Goal: Transaction & Acquisition: Purchase product/service

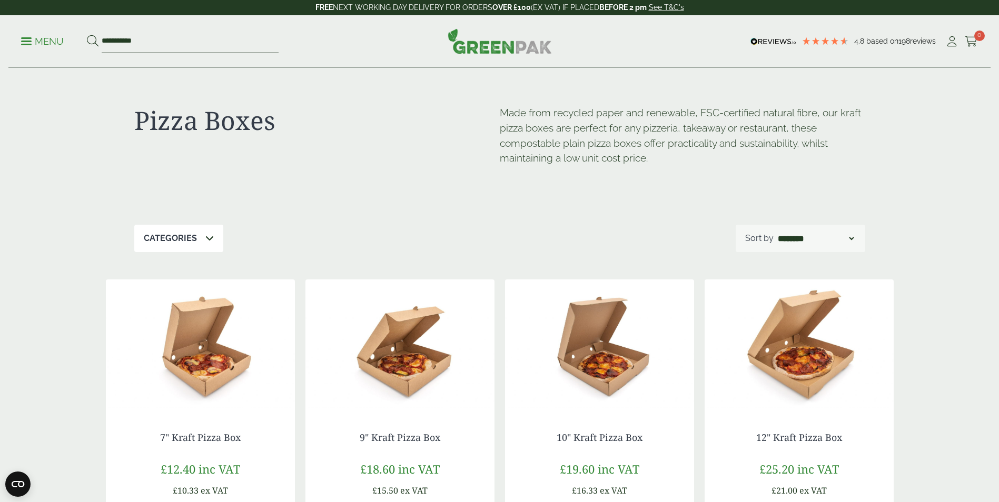
click at [36, 39] on p "Menu" at bounding box center [42, 41] width 43 height 13
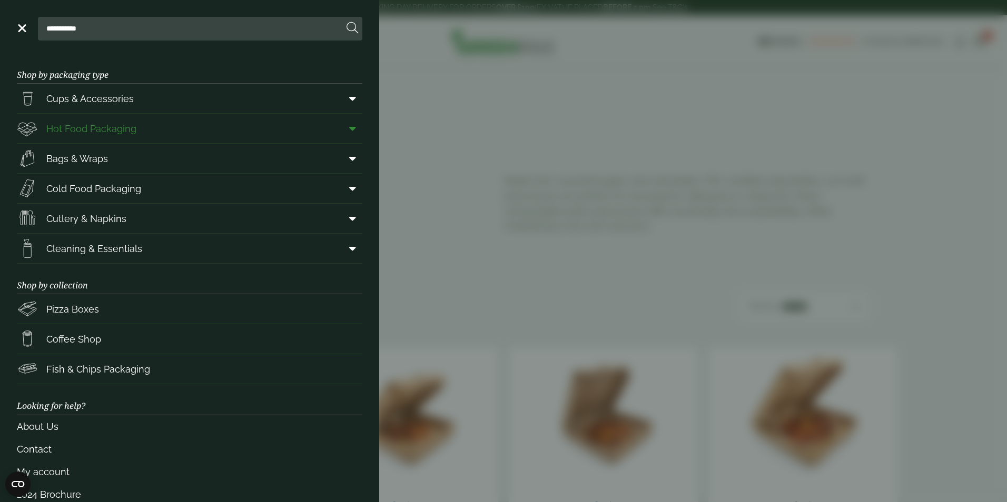
click at [97, 125] on span "Hot Food Packaging" at bounding box center [91, 129] width 90 height 14
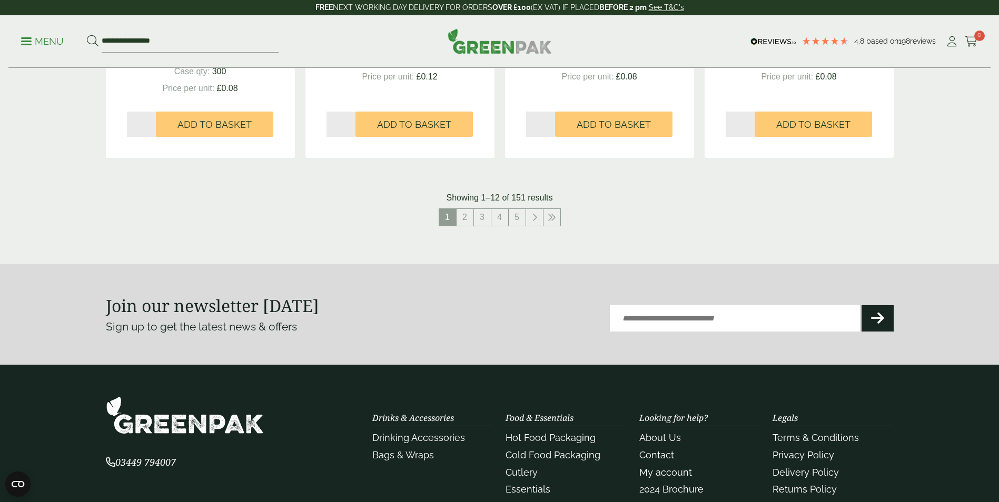
scroll to position [1211, 0]
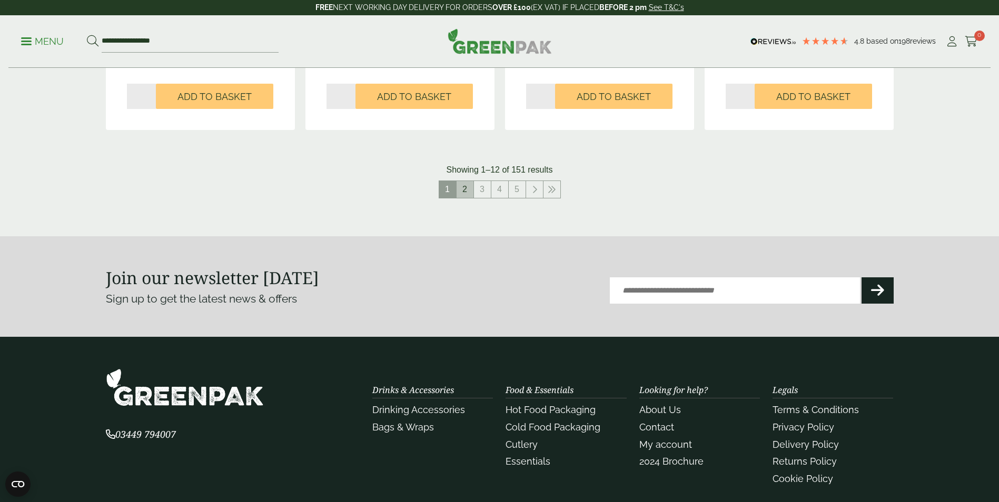
click at [462, 192] on link "2" at bounding box center [464, 189] width 17 height 17
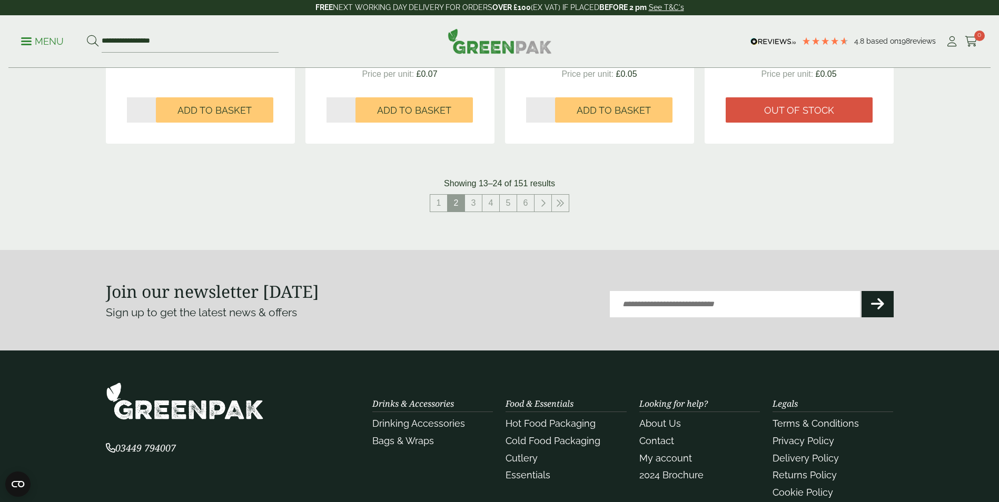
scroll to position [1211, 0]
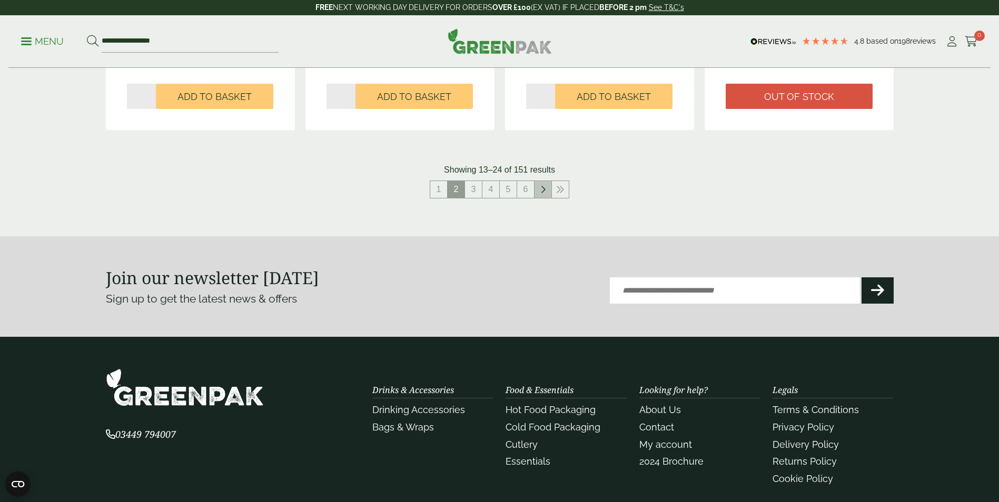
click at [543, 190] on icon at bounding box center [542, 189] width 5 height 8
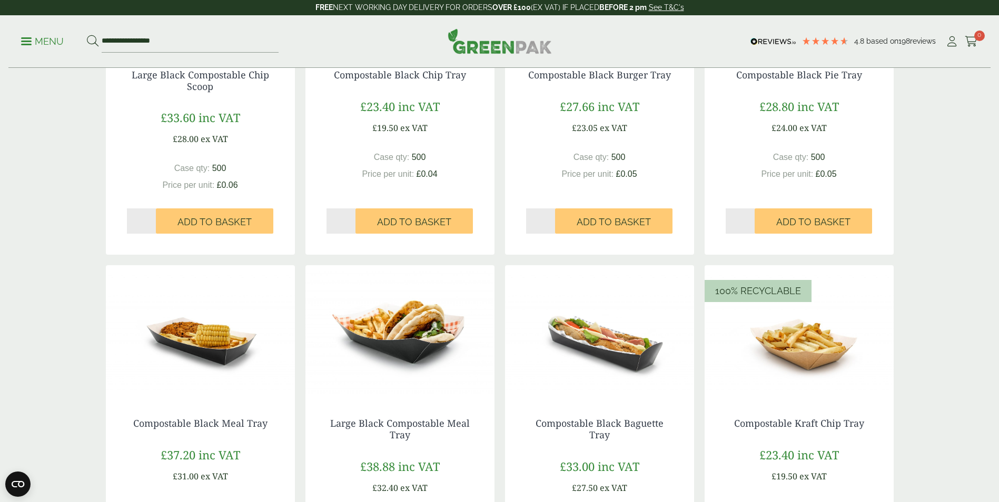
scroll to position [1000, 0]
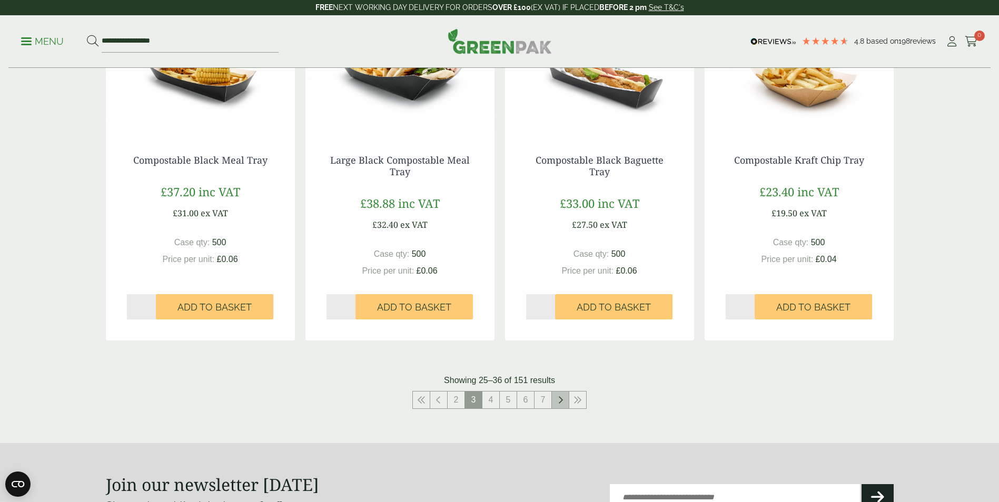
click at [557, 396] on link at bounding box center [560, 400] width 17 height 17
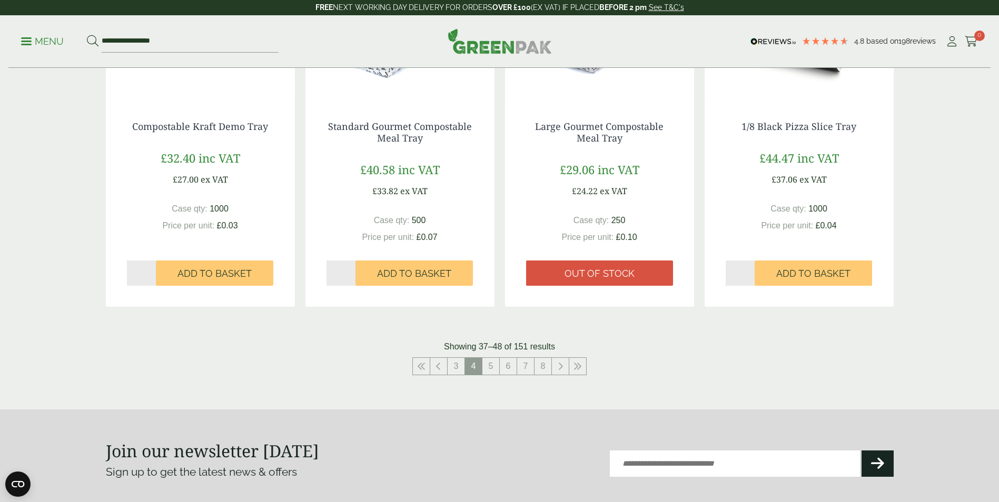
scroll to position [1053, 0]
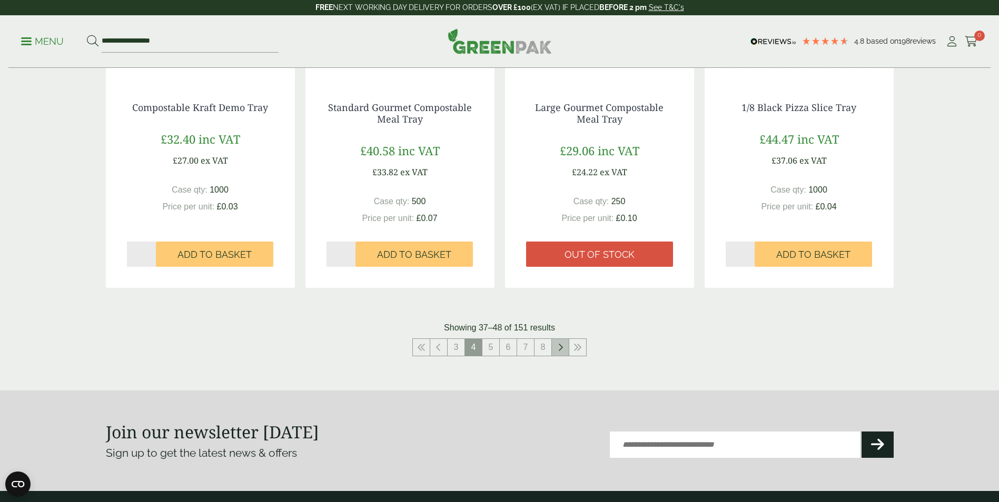
click at [561, 347] on icon at bounding box center [560, 347] width 5 height 8
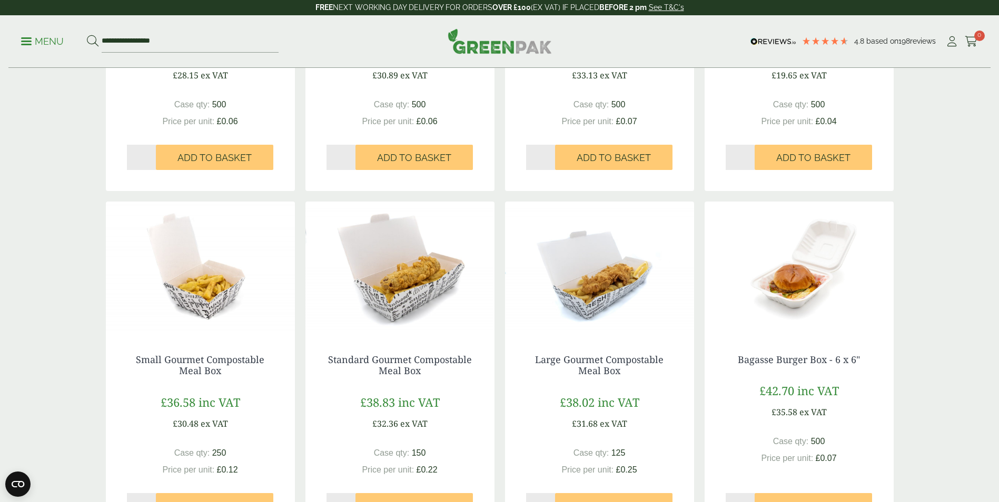
scroll to position [1000, 0]
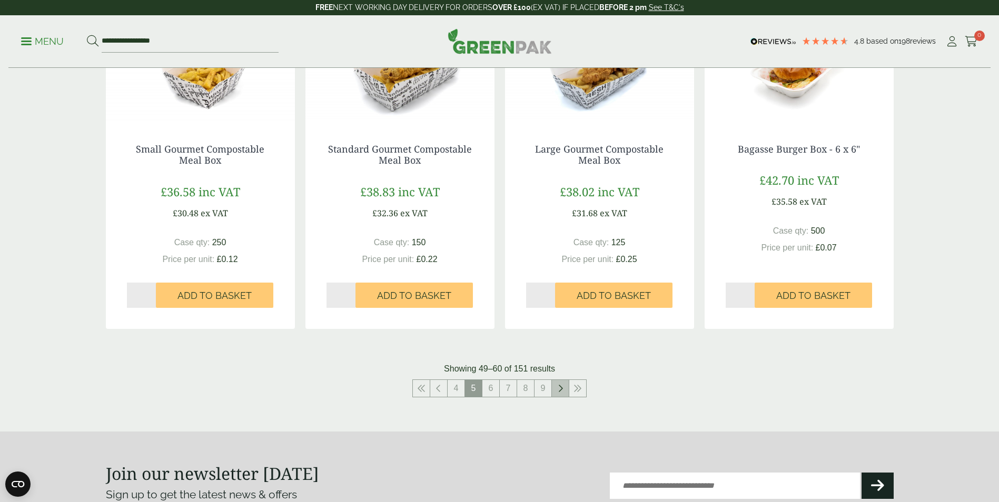
click at [559, 387] on icon at bounding box center [560, 388] width 5 height 8
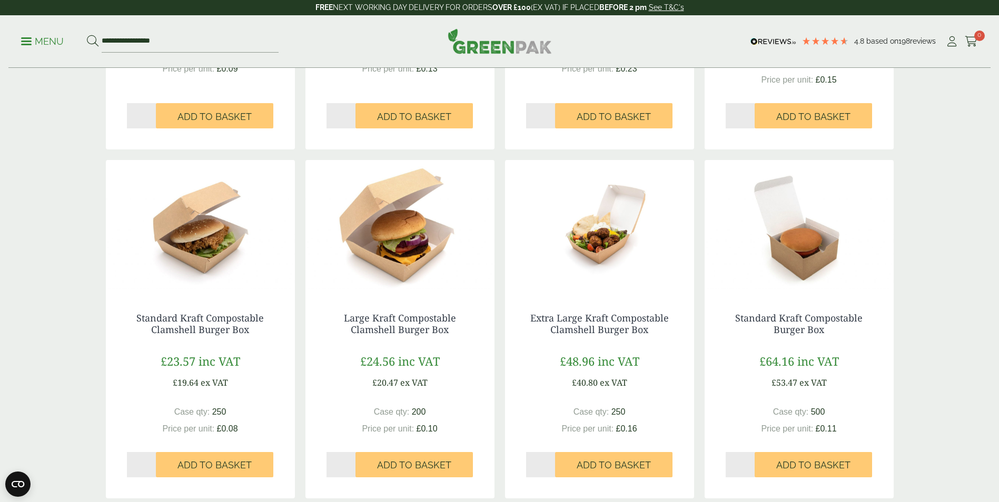
scroll to position [1106, 0]
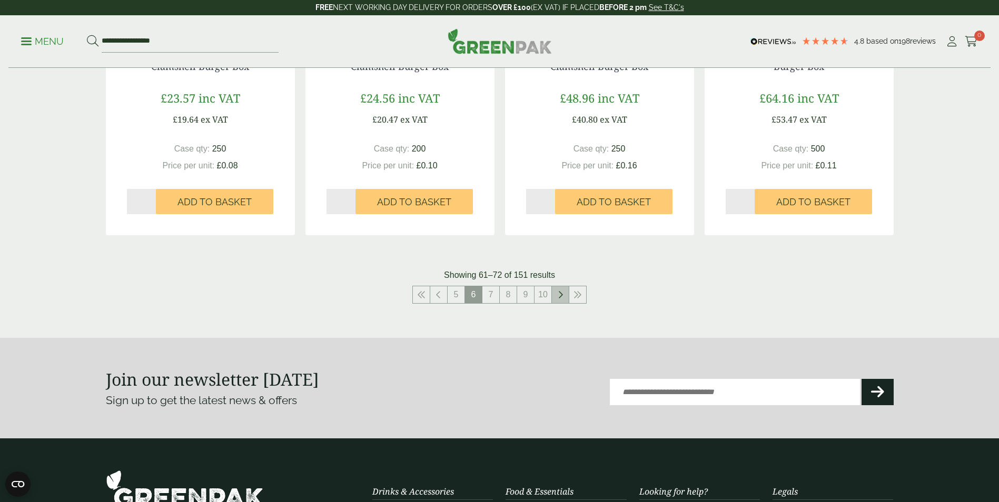
click at [557, 297] on link at bounding box center [560, 294] width 17 height 17
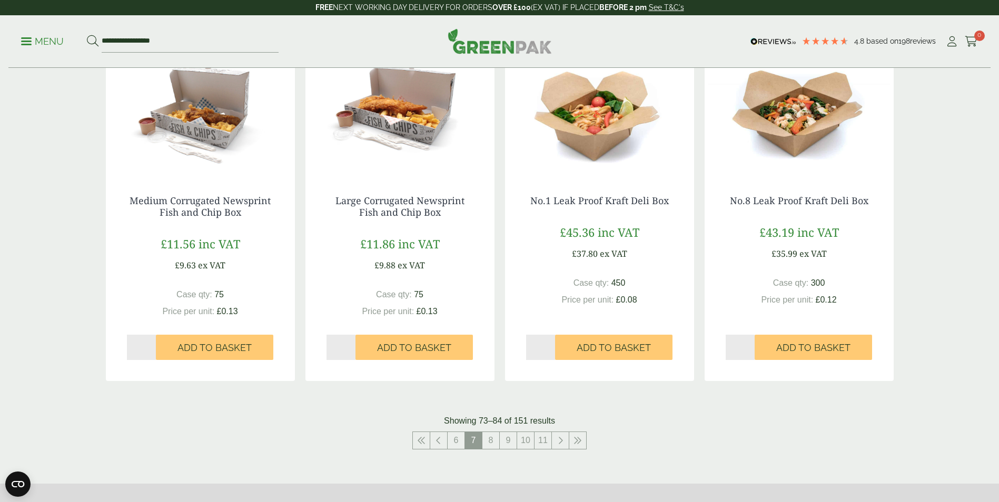
scroll to position [1053, 0]
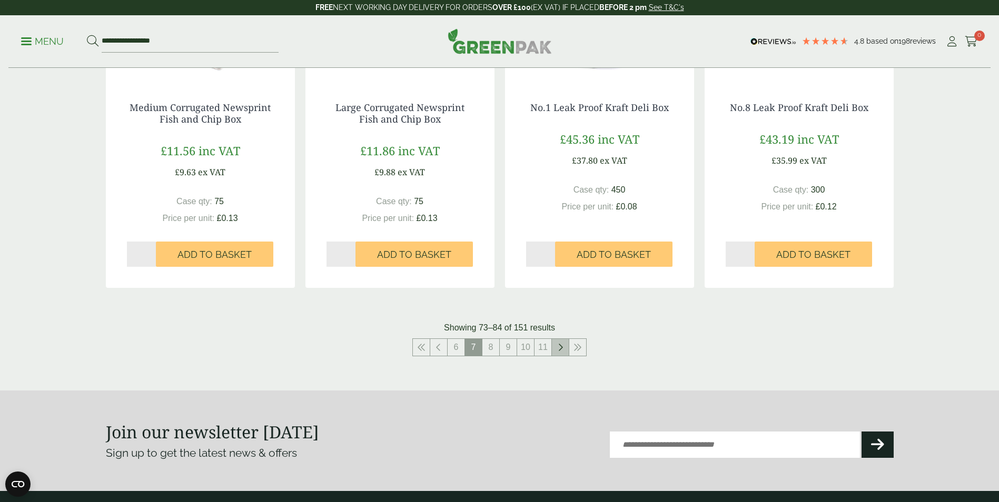
click at [555, 350] on link at bounding box center [560, 347] width 17 height 17
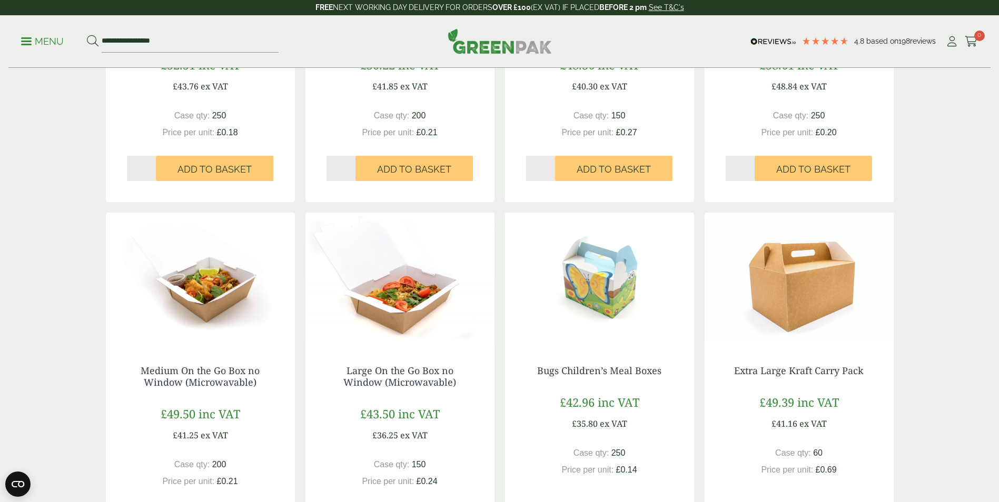
scroll to position [948, 0]
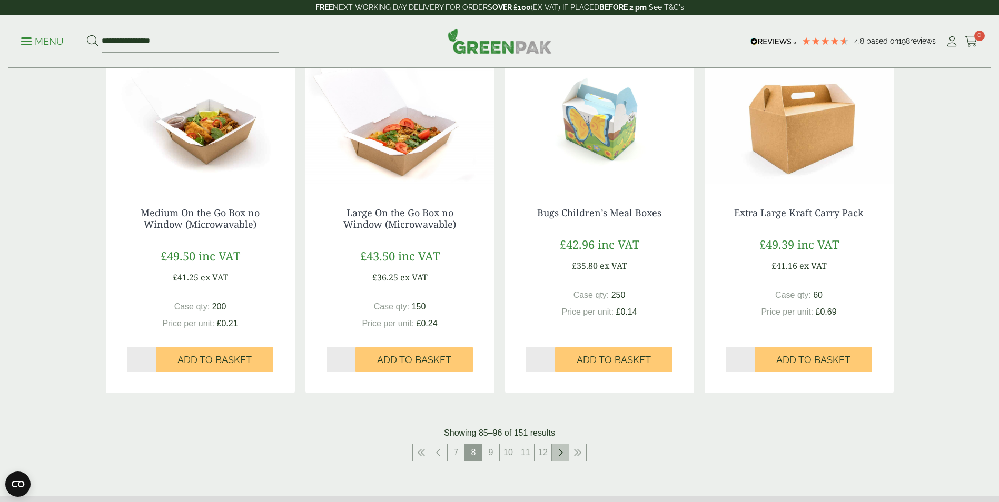
click at [556, 454] on link at bounding box center [560, 452] width 17 height 17
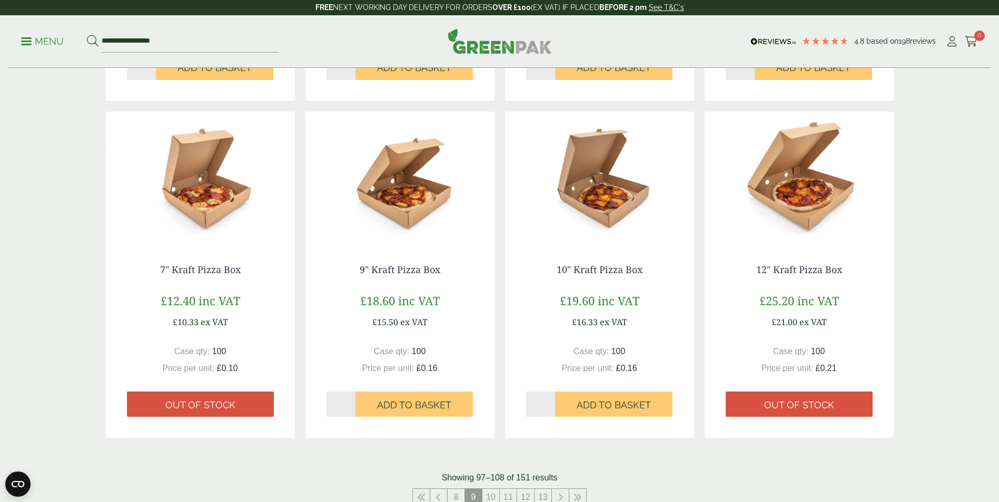
scroll to position [1106, 0]
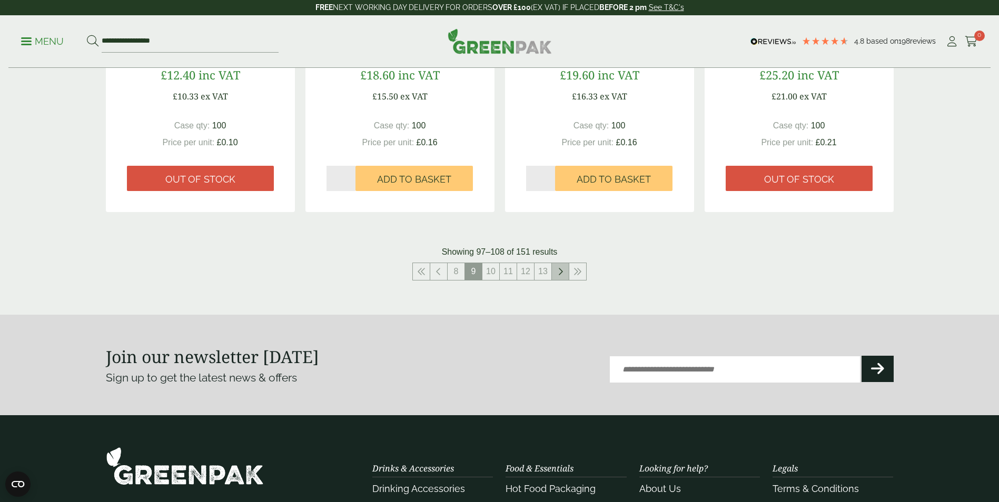
click at [563, 274] on link at bounding box center [560, 271] width 17 height 17
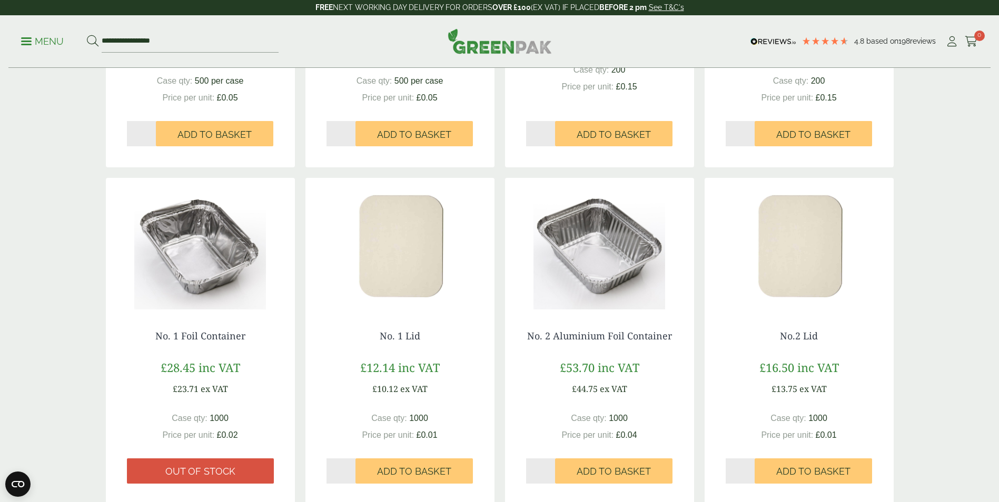
scroll to position [1000, 0]
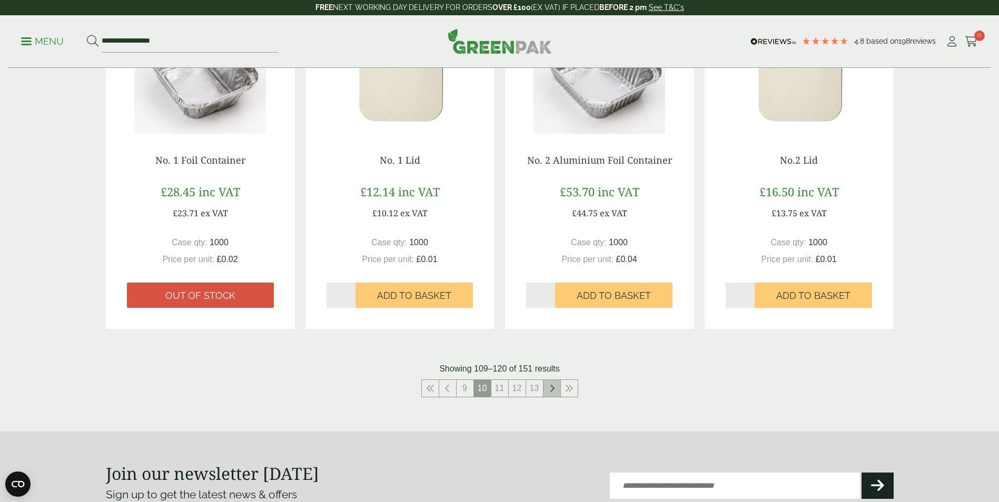
click at [550, 384] on icon at bounding box center [551, 388] width 5 height 8
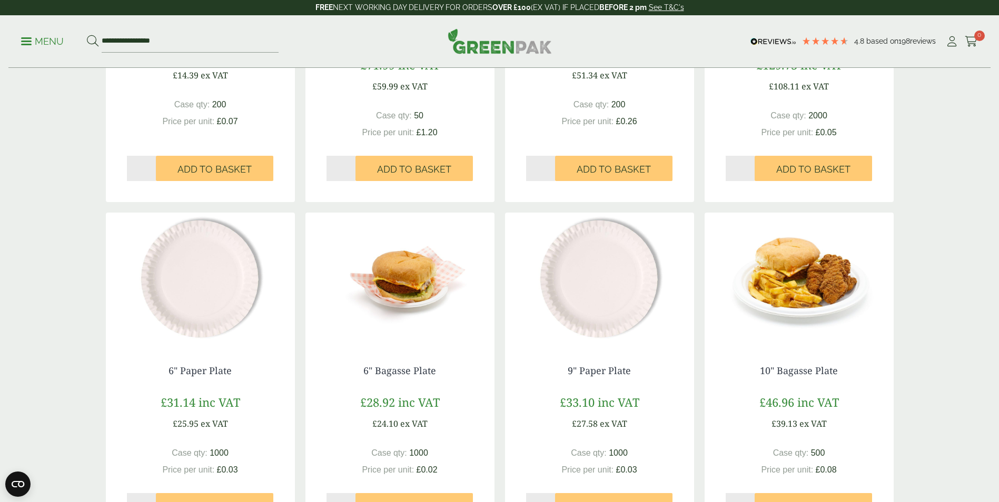
scroll to position [1106, 0]
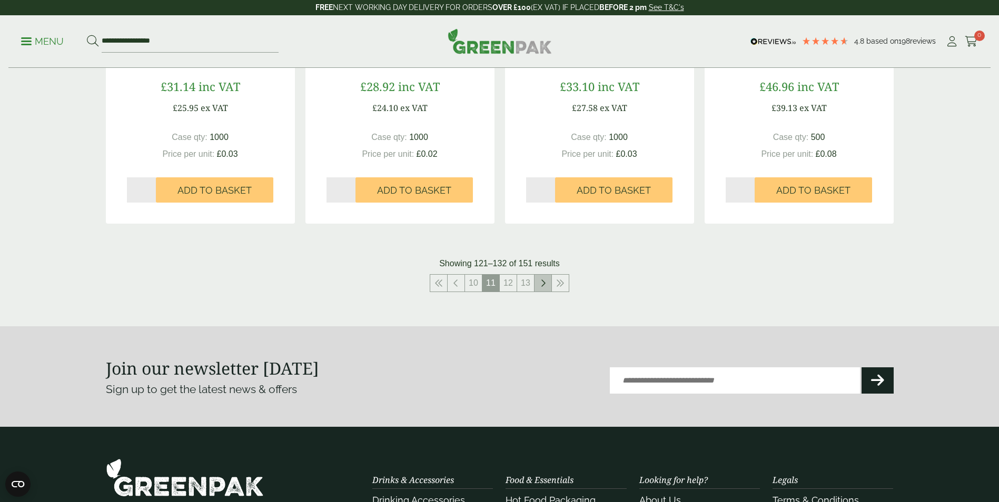
click at [541, 287] on icon at bounding box center [542, 283] width 5 height 8
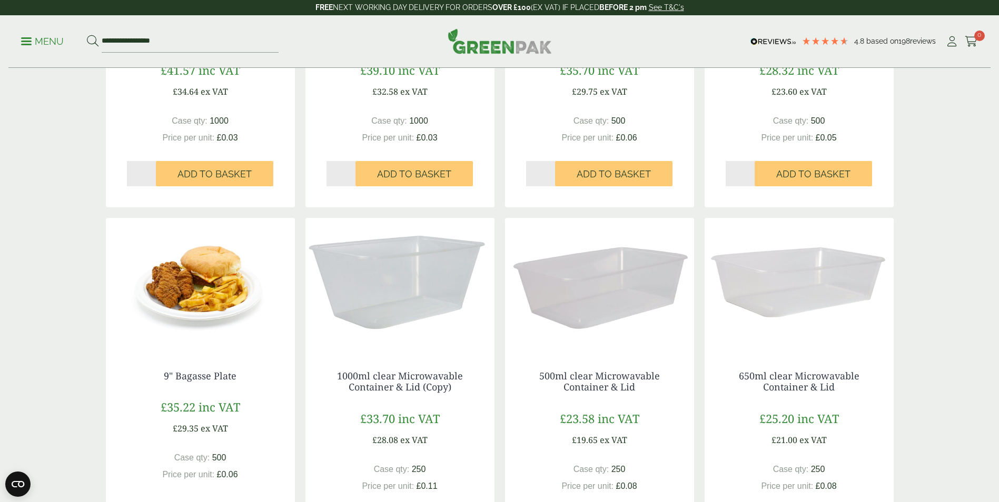
scroll to position [948, 0]
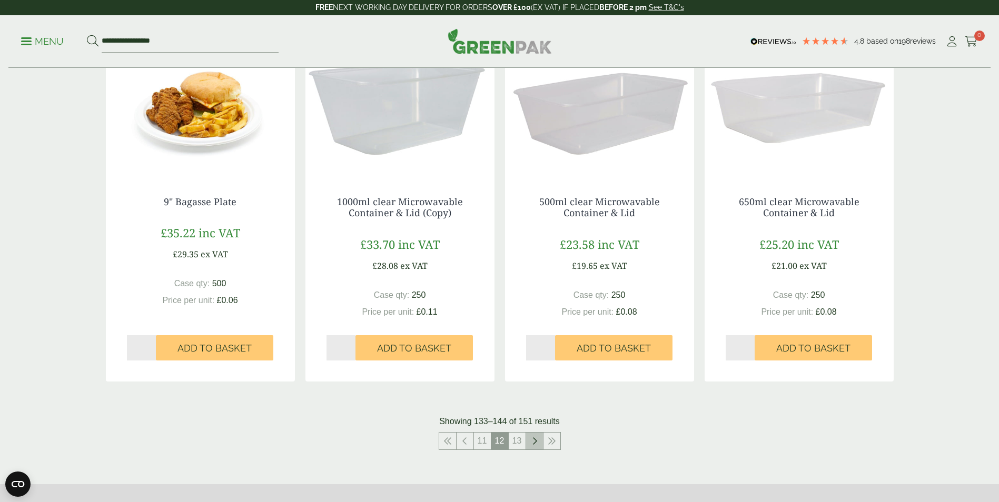
click at [532, 442] on icon at bounding box center [534, 441] width 5 height 8
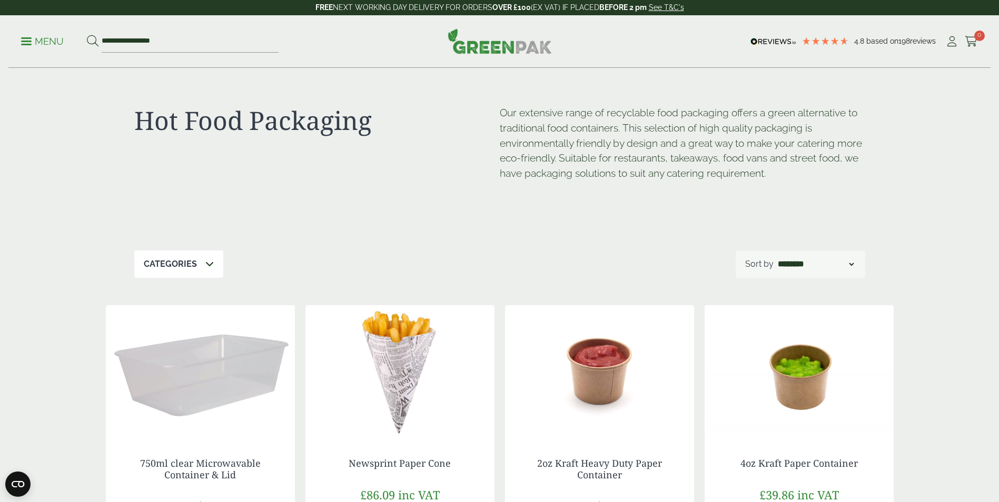
click at [38, 44] on p "Menu" at bounding box center [42, 41] width 43 height 13
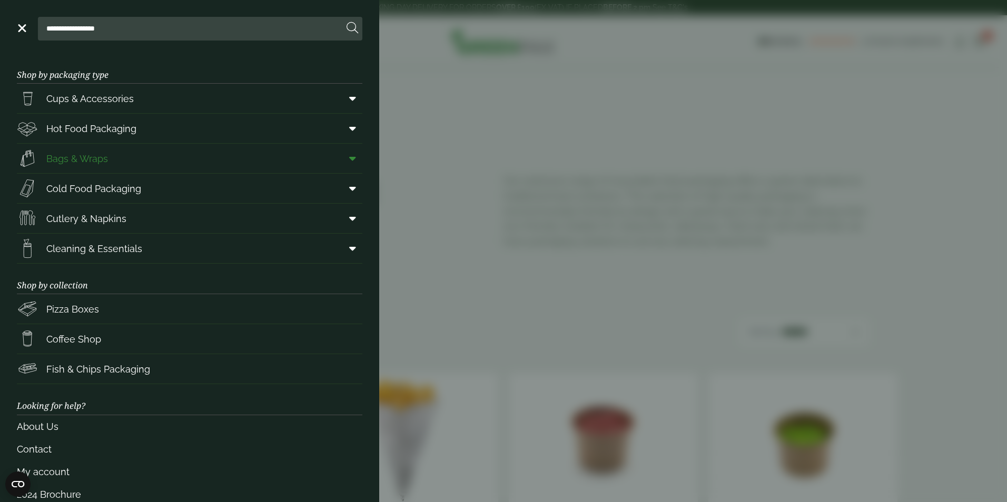
click at [82, 160] on span "Bags & Wraps" at bounding box center [77, 159] width 62 height 14
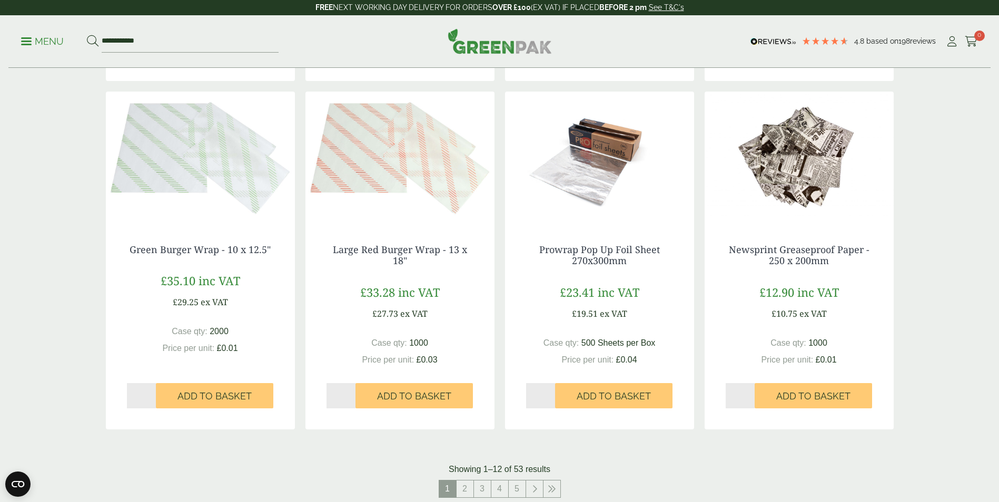
scroll to position [1053, 0]
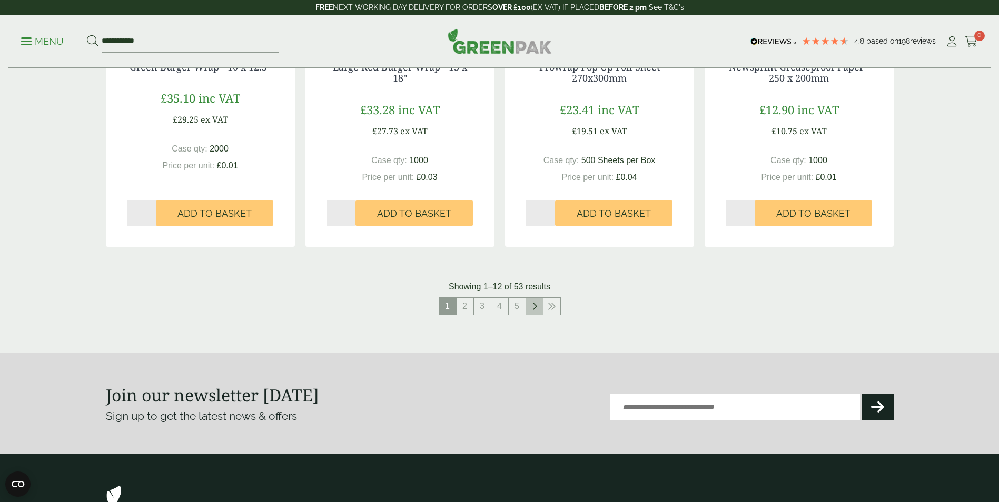
click at [532, 307] on icon at bounding box center [534, 306] width 5 height 8
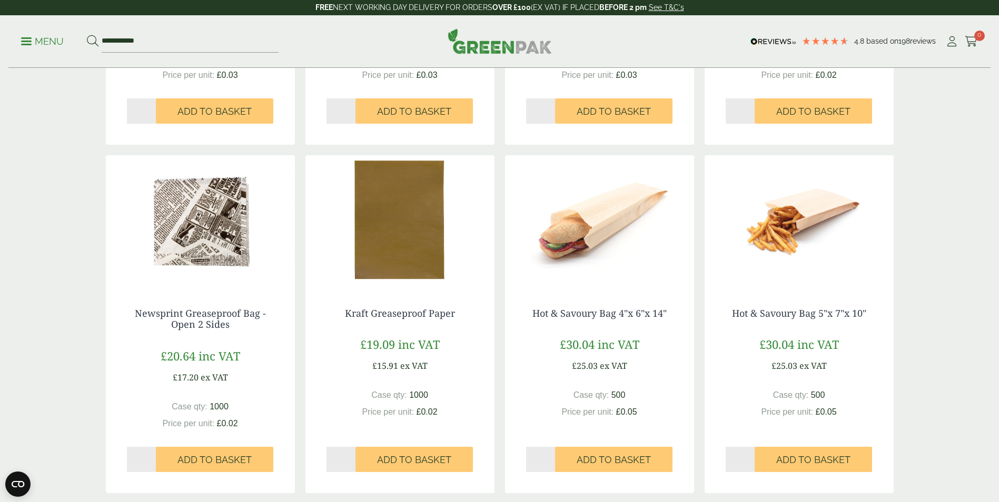
scroll to position [948, 0]
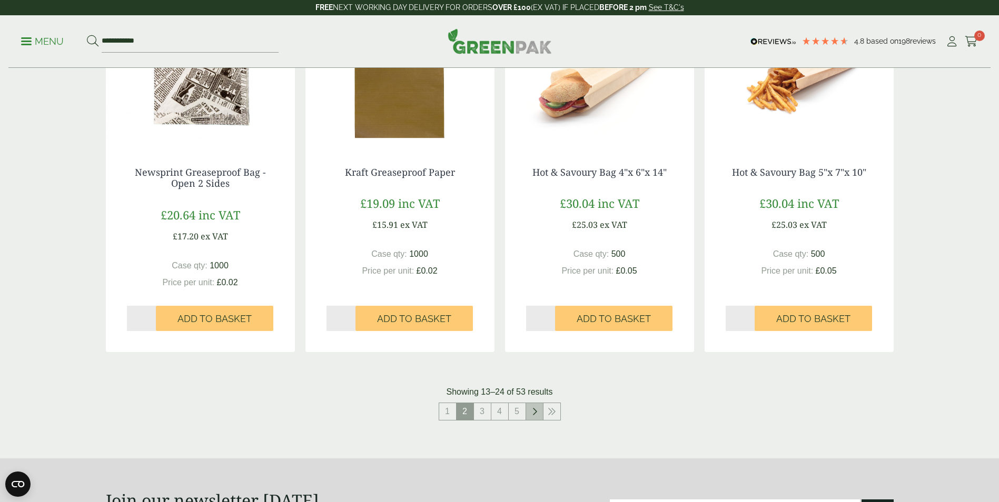
click at [530, 415] on link at bounding box center [534, 411] width 17 height 17
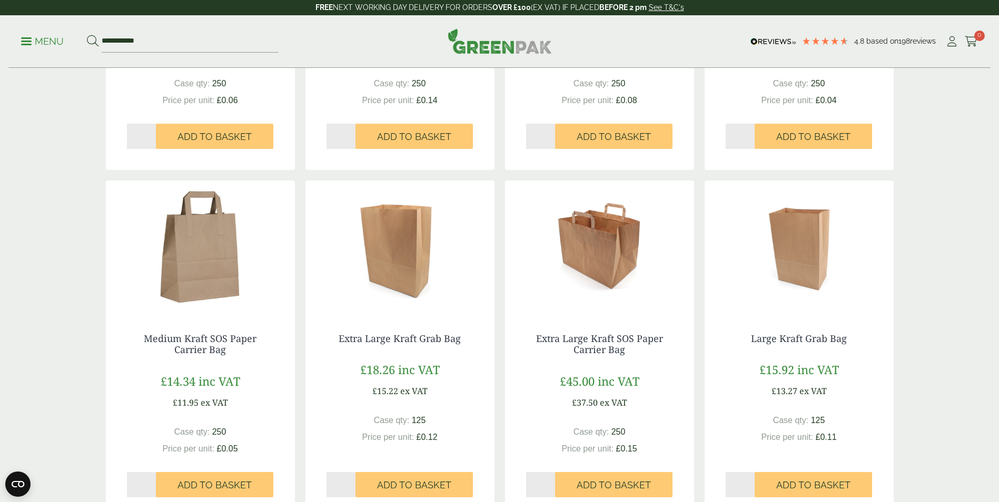
scroll to position [895, 0]
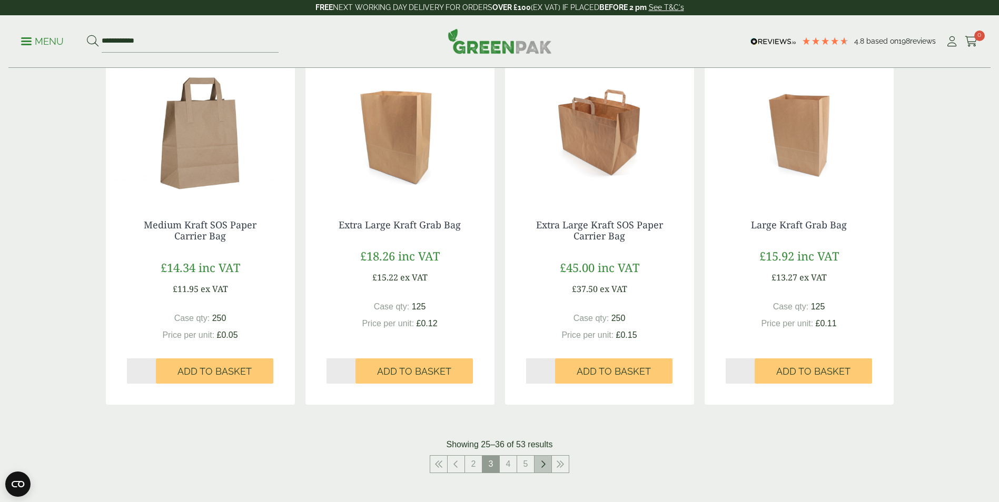
click at [541, 466] on icon at bounding box center [542, 464] width 5 height 8
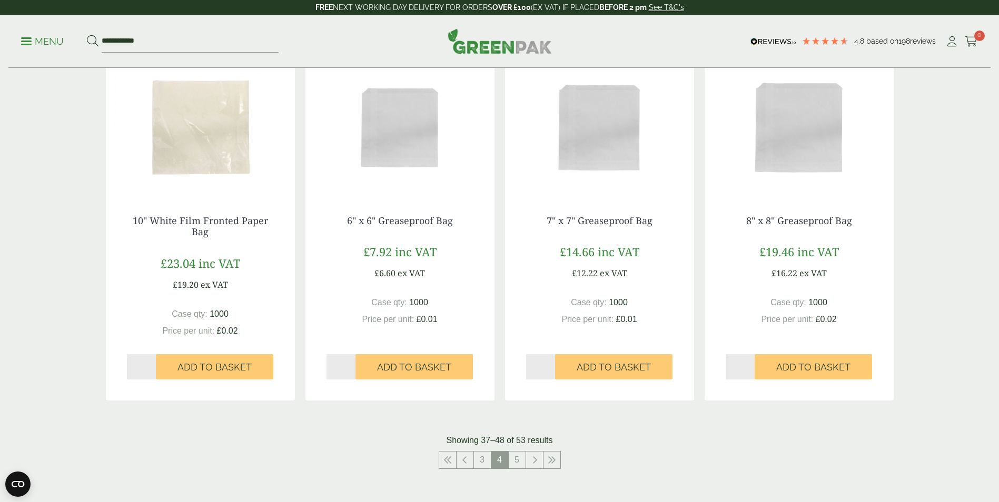
scroll to position [1053, 0]
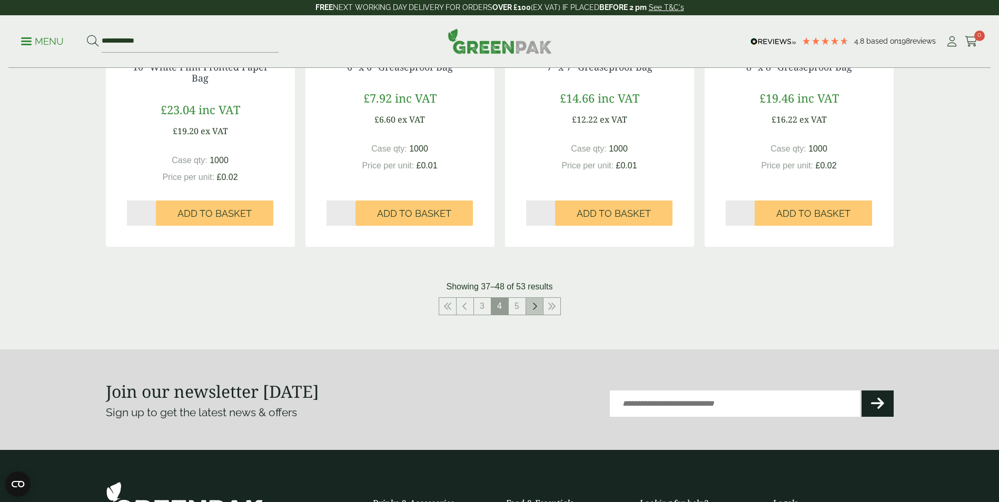
click at [530, 307] on link at bounding box center [534, 306] width 17 height 17
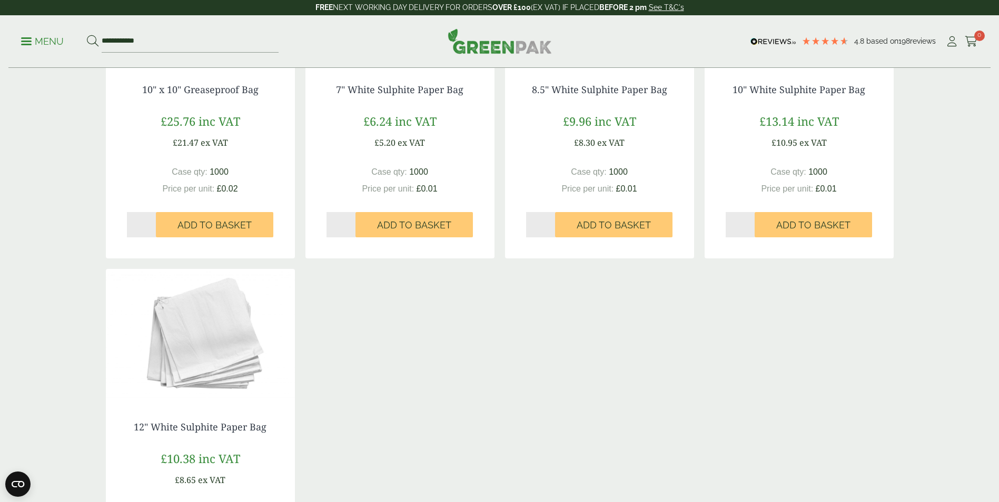
scroll to position [596, 0]
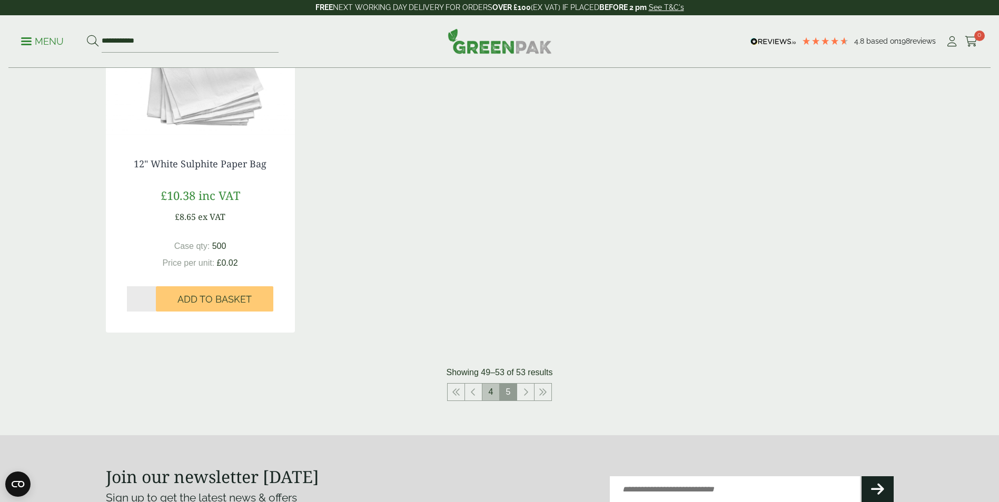
click at [485, 390] on link "4" at bounding box center [490, 392] width 17 height 17
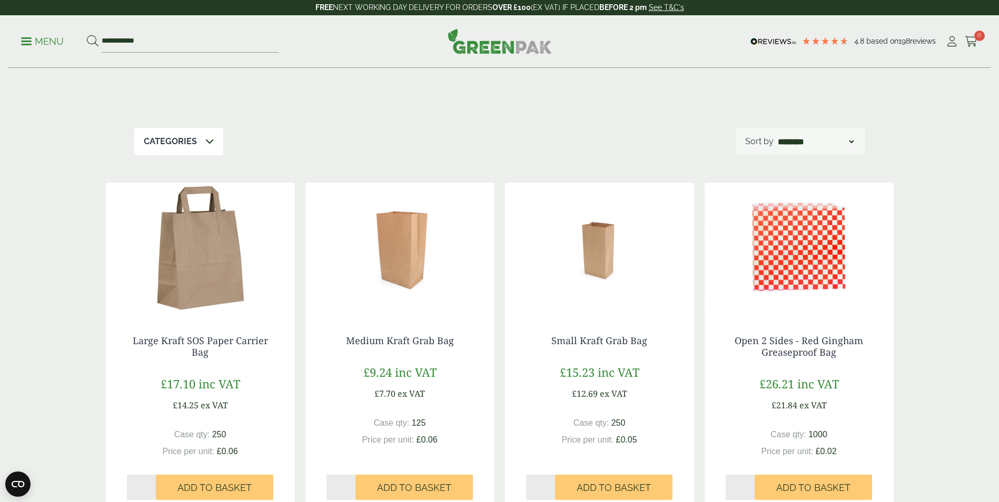
scroll to position [69, 0]
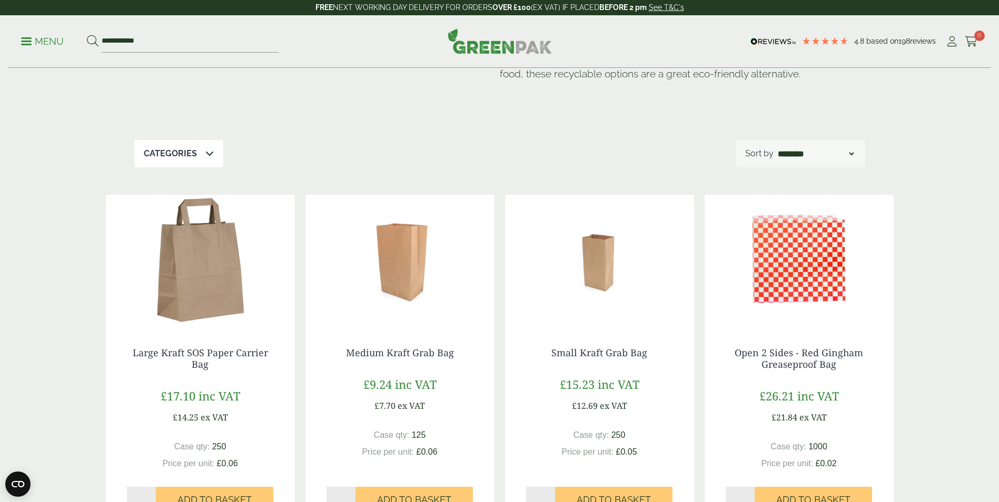
click at [399, 282] on img at bounding box center [399, 261] width 189 height 132
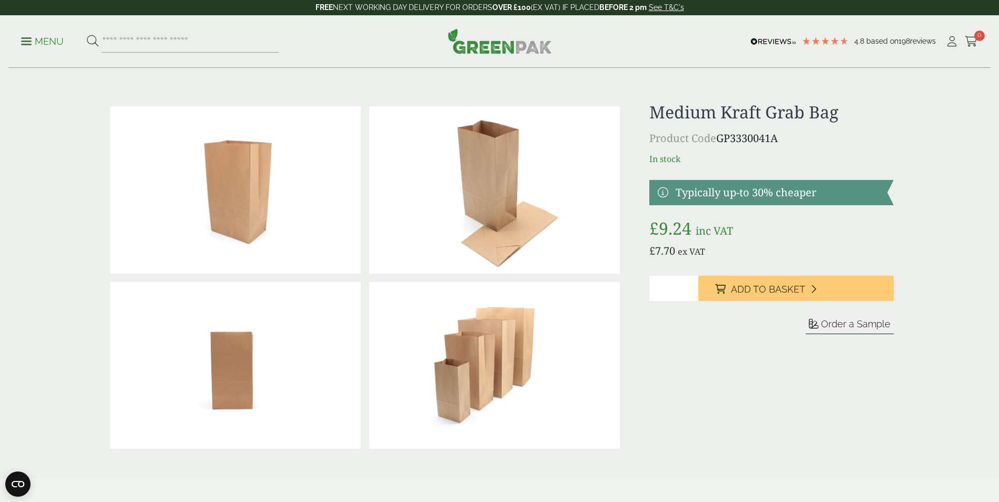
click at [46, 43] on p "Menu" at bounding box center [42, 41] width 43 height 13
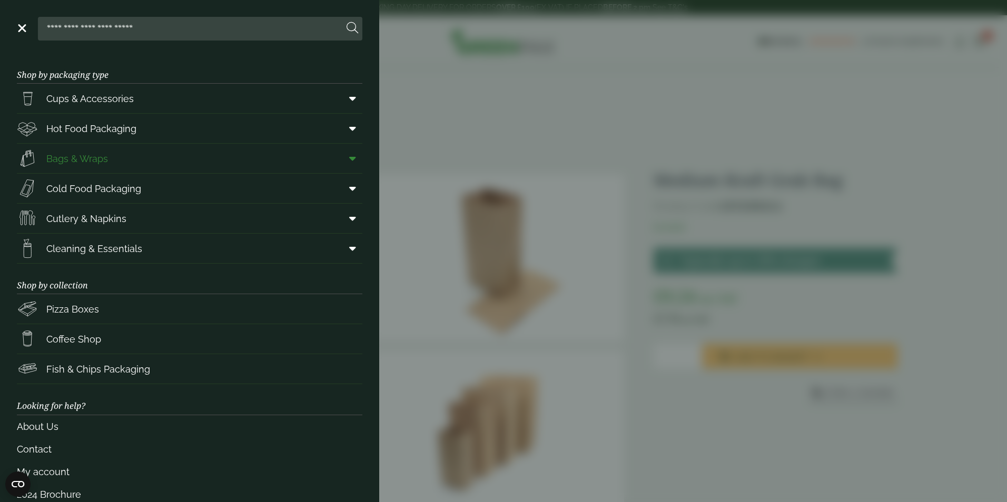
click at [59, 162] on span "Bags & Wraps" at bounding box center [77, 159] width 62 height 14
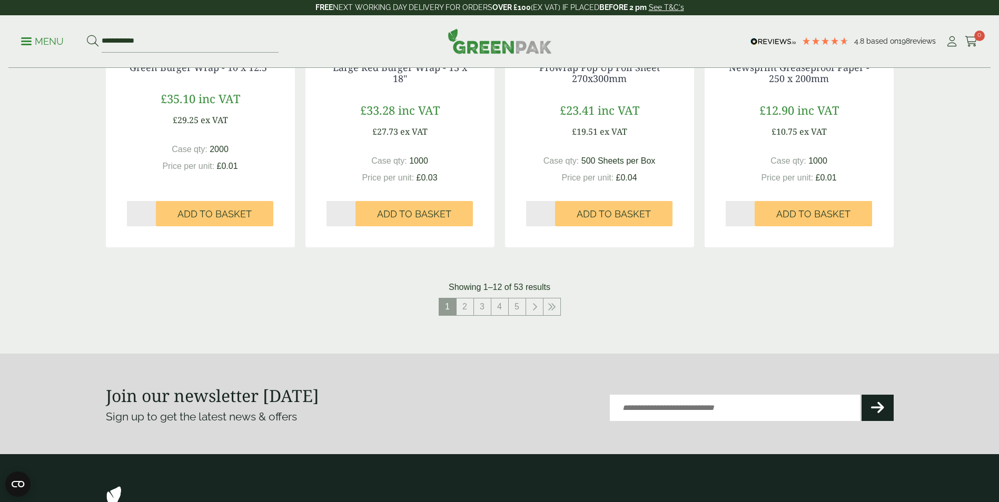
scroll to position [1211, 0]
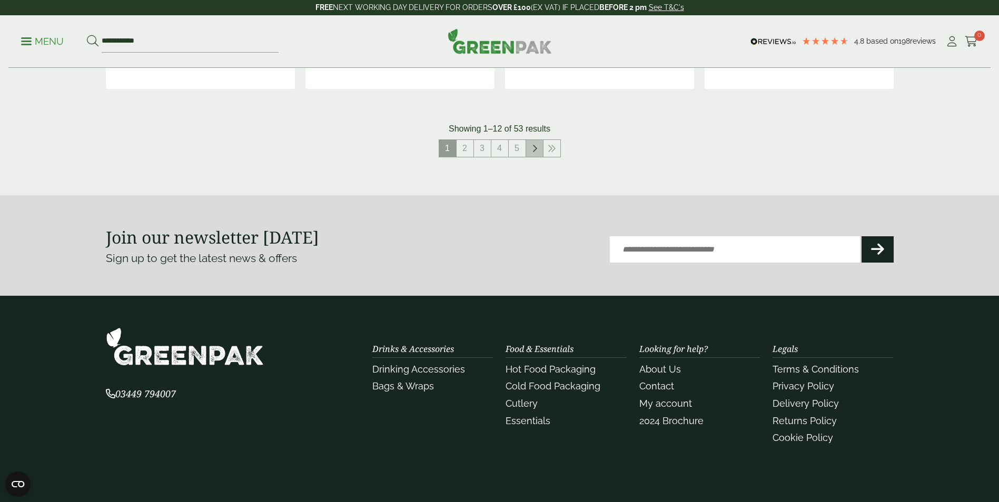
click at [532, 147] on icon at bounding box center [534, 148] width 5 height 8
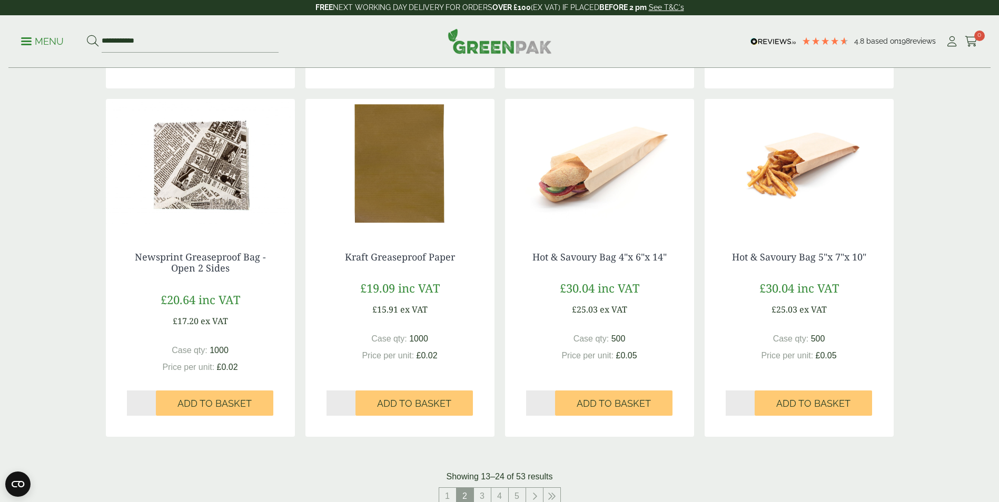
scroll to position [842, 0]
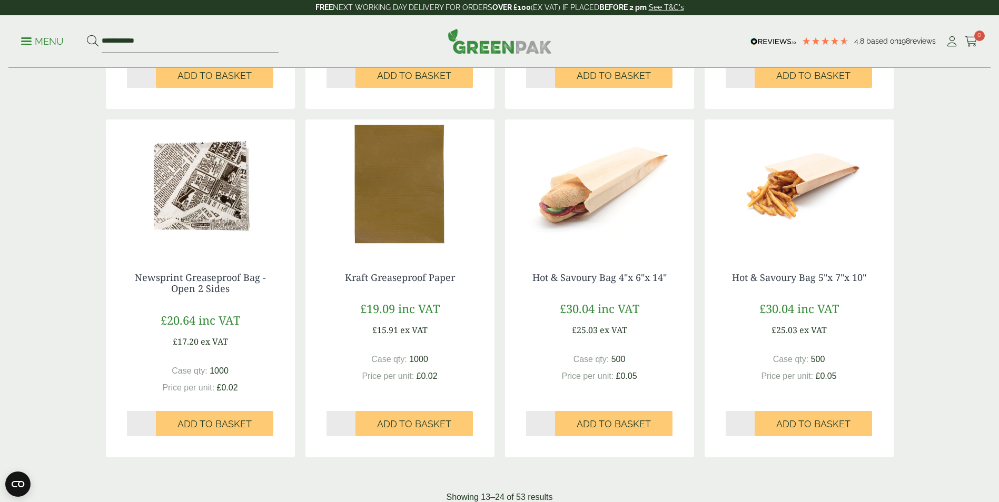
click at [580, 177] on img at bounding box center [599, 186] width 189 height 132
click at [802, 221] on img at bounding box center [798, 186] width 189 height 132
click at [618, 227] on img at bounding box center [599, 186] width 189 height 132
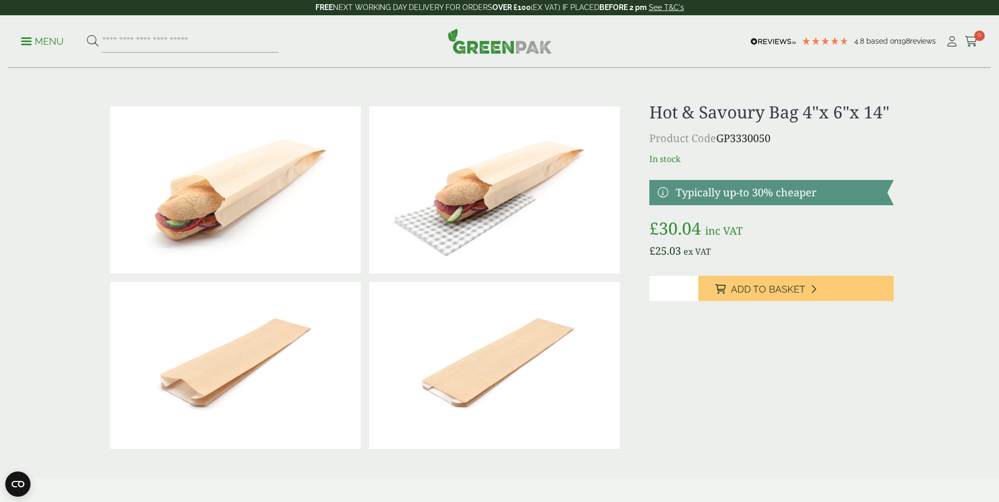
click at [236, 182] on img at bounding box center [235, 189] width 251 height 167
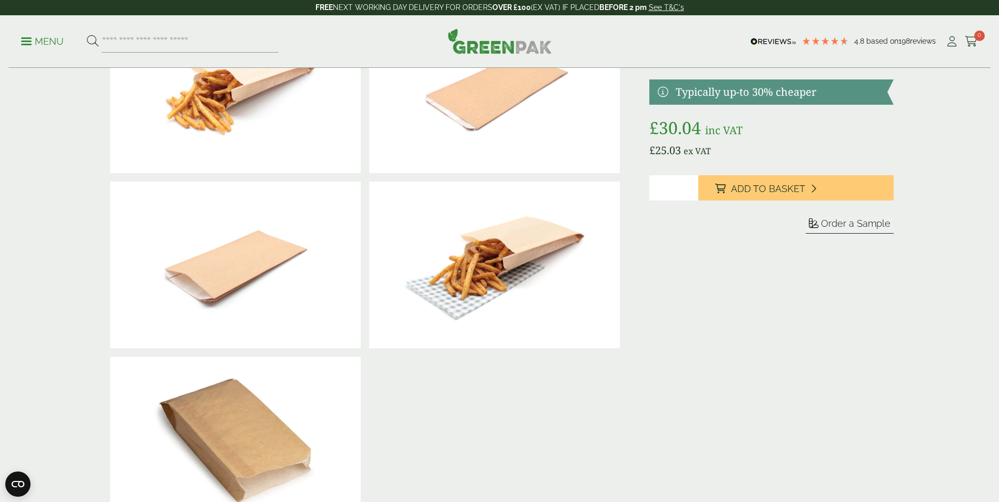
scroll to position [105, 0]
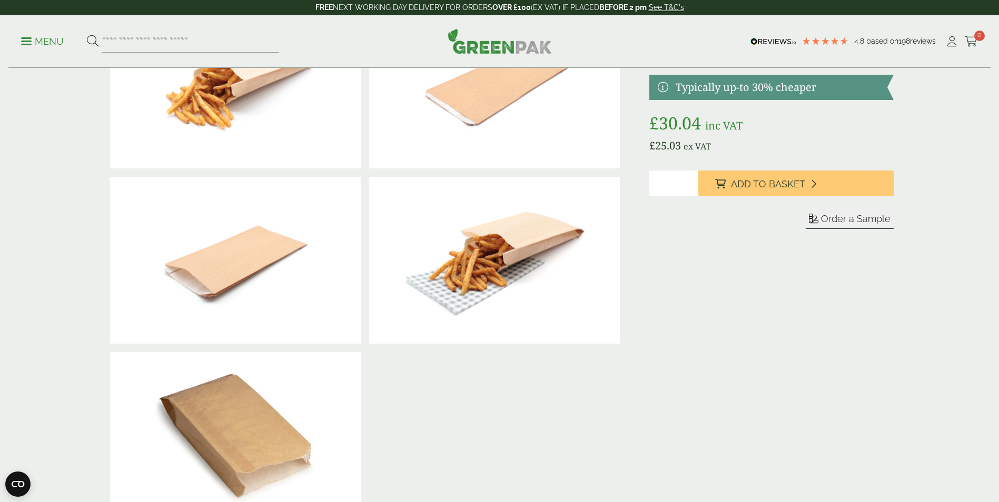
click at [244, 434] on img at bounding box center [235, 435] width 251 height 167
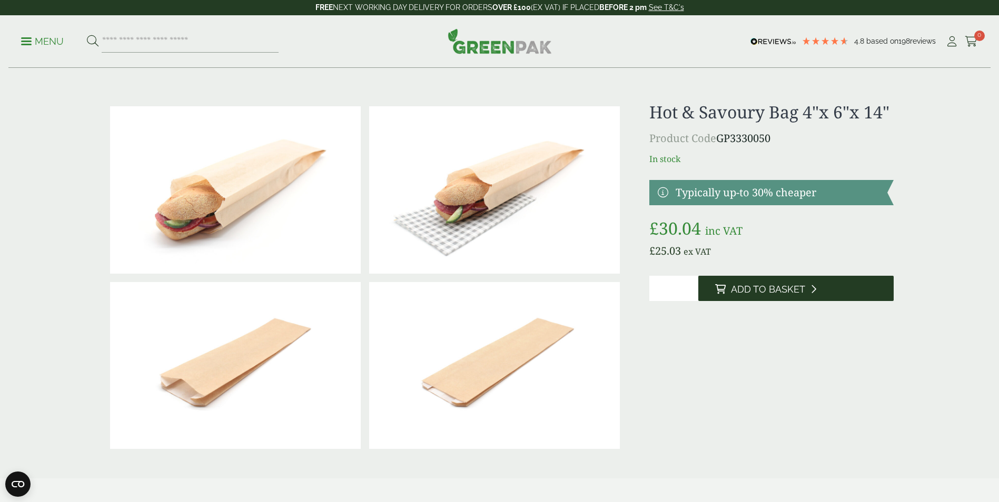
click at [754, 285] on span "Add to Basket" at bounding box center [768, 290] width 74 height 12
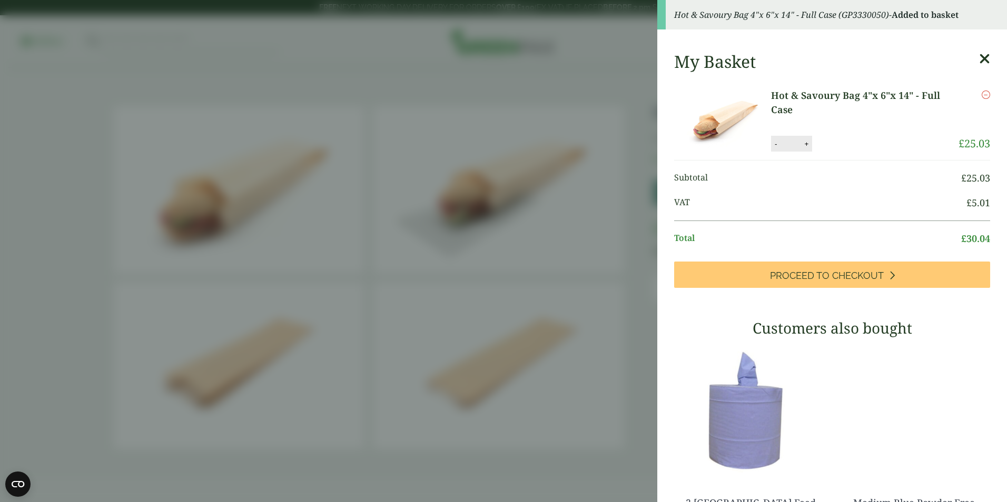
click at [512, 99] on aside "Hot & Savoury Bag 4"x 6"x 14" - Full Case (GP3330050) - Added to basket My Bask…" at bounding box center [503, 251] width 1007 height 502
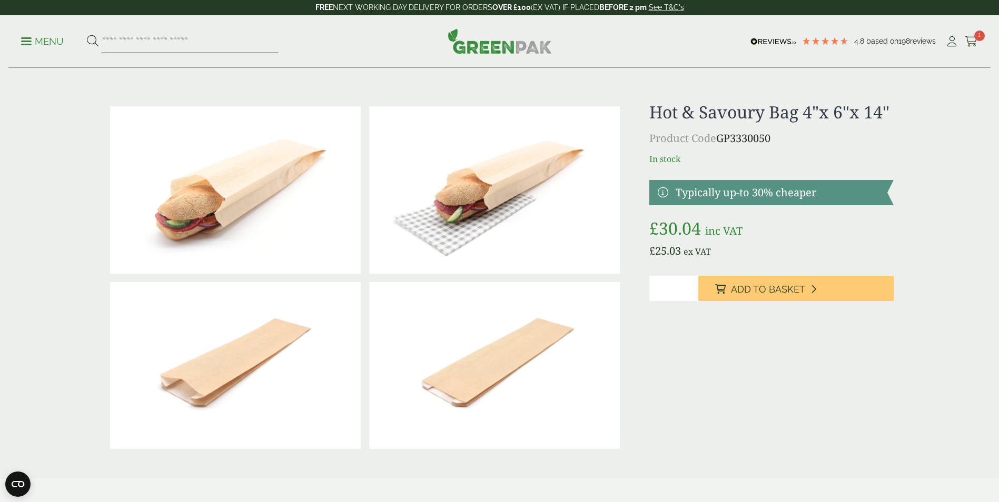
click at [41, 40] on p "Menu" at bounding box center [42, 41] width 43 height 13
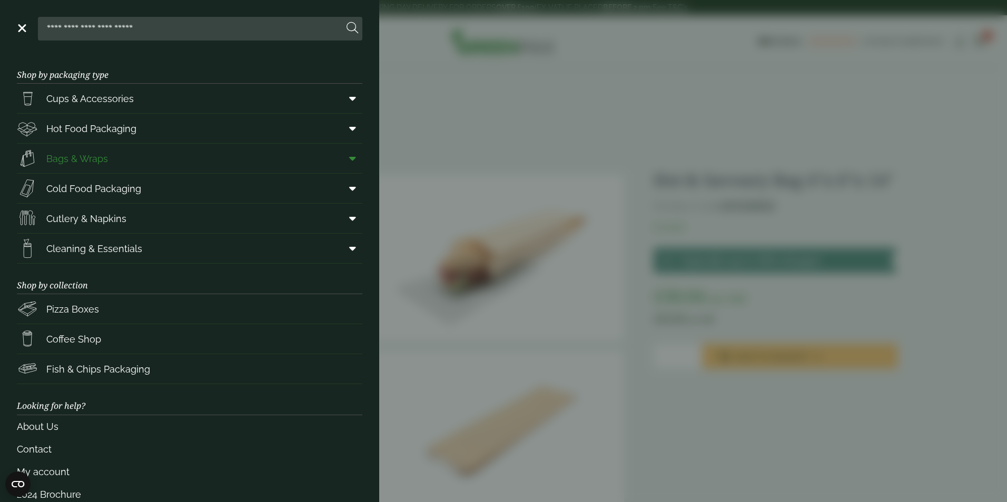
click at [107, 159] on span "Bags & Wraps" at bounding box center [77, 159] width 62 height 14
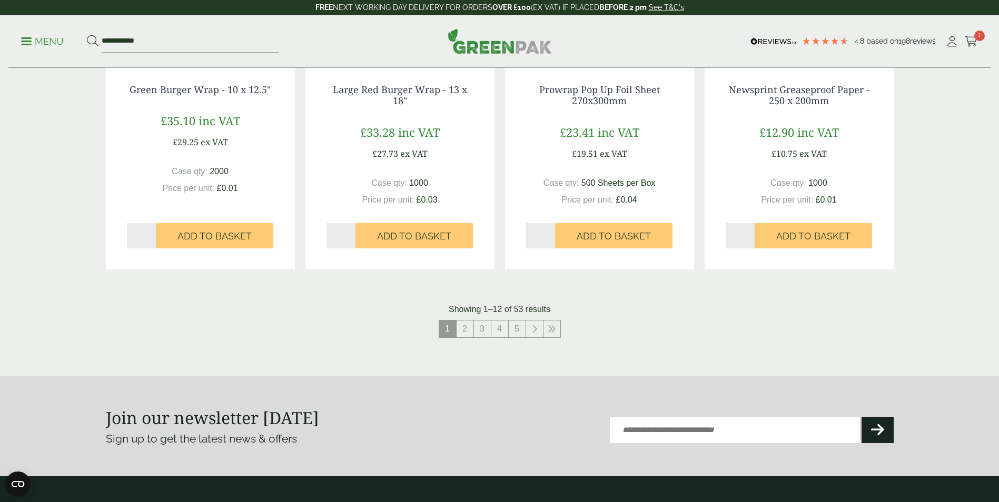
scroll to position [1053, 0]
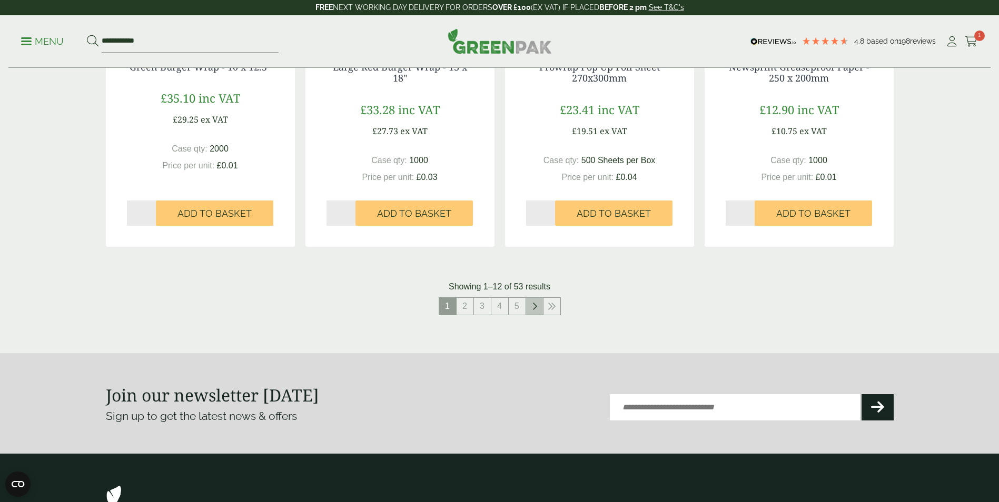
click at [535, 306] on icon at bounding box center [534, 306] width 5 height 8
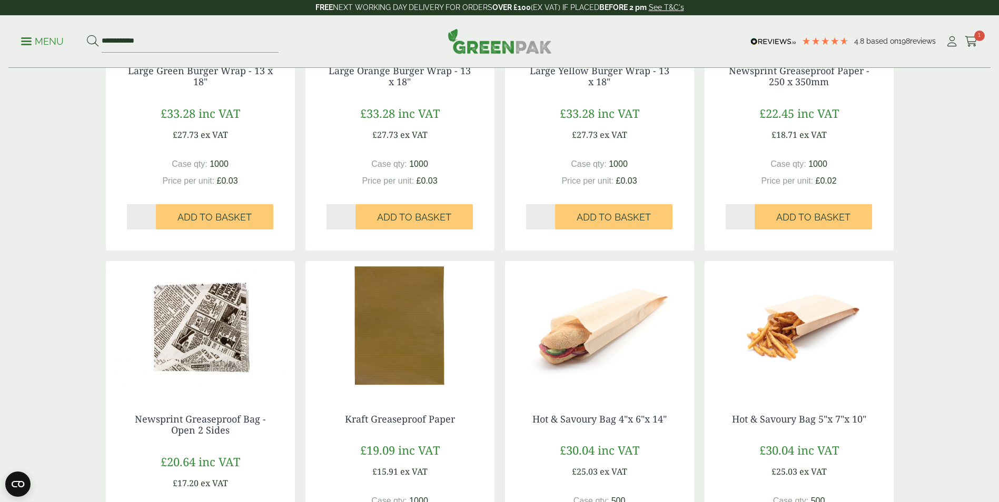
scroll to position [895, 0]
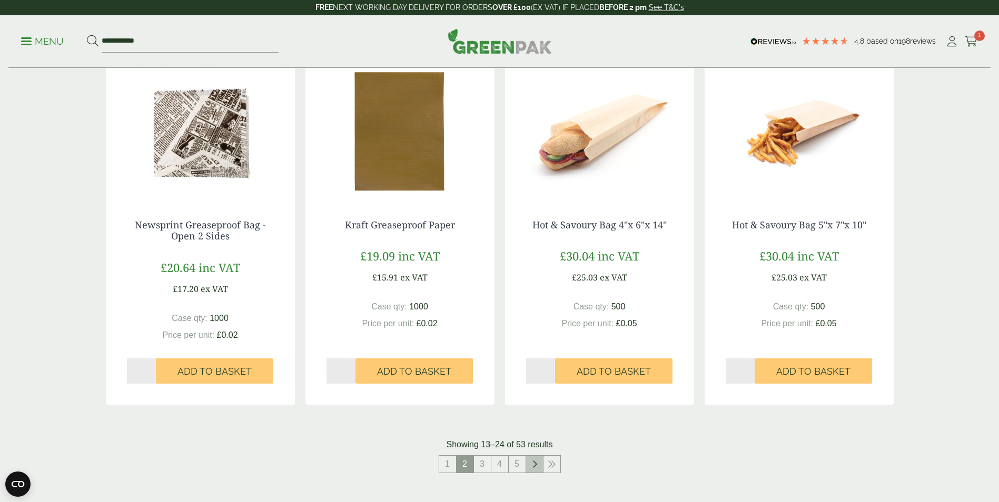
click at [538, 465] on link at bounding box center [534, 464] width 17 height 17
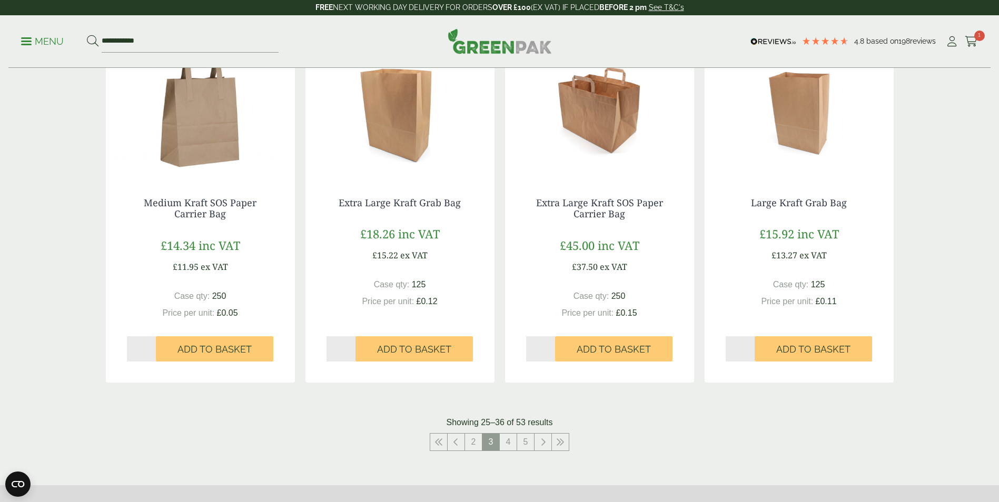
scroll to position [1053, 0]
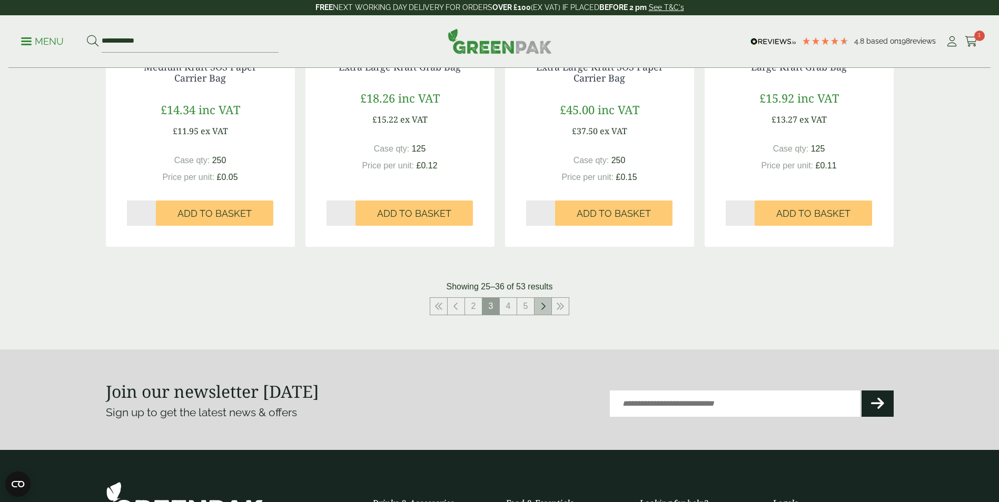
click at [541, 312] on link at bounding box center [542, 306] width 17 height 17
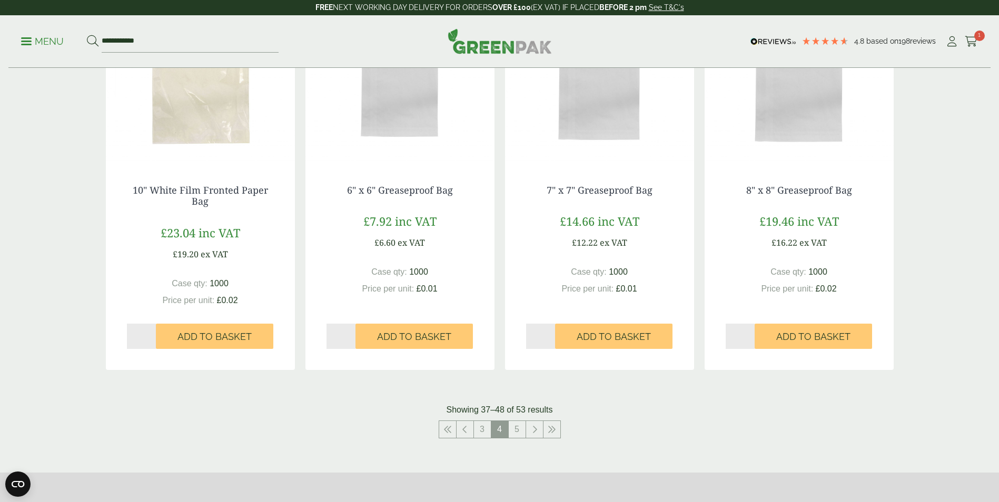
scroll to position [948, 0]
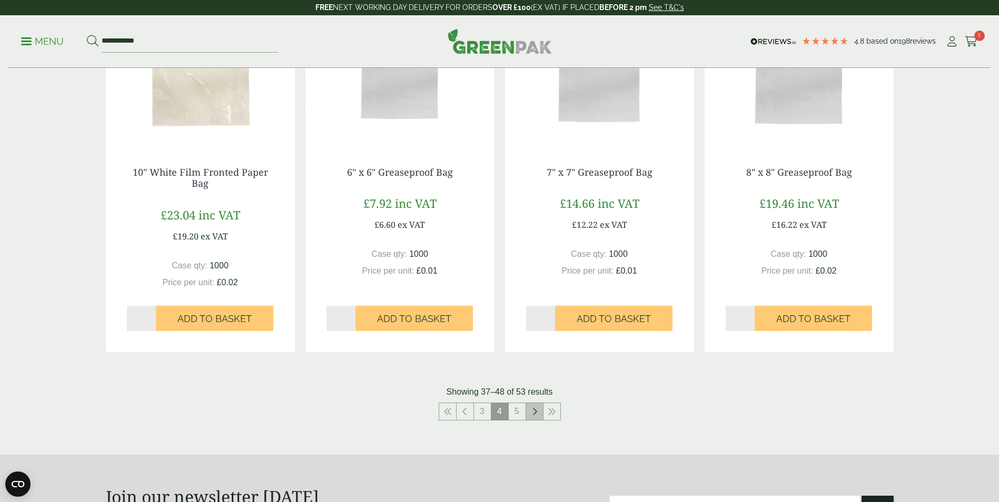
click at [533, 412] on icon at bounding box center [534, 411] width 5 height 8
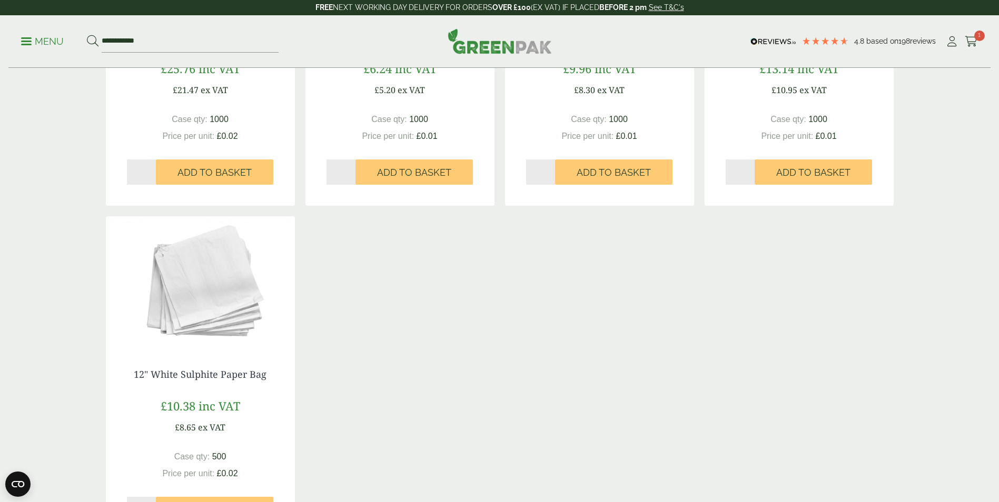
scroll to position [596, 0]
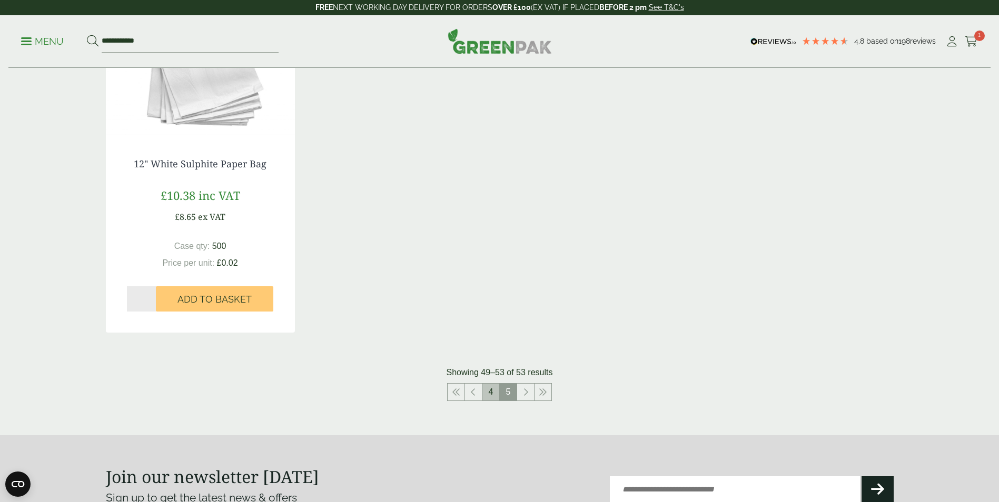
click at [492, 393] on link "4" at bounding box center [490, 392] width 17 height 17
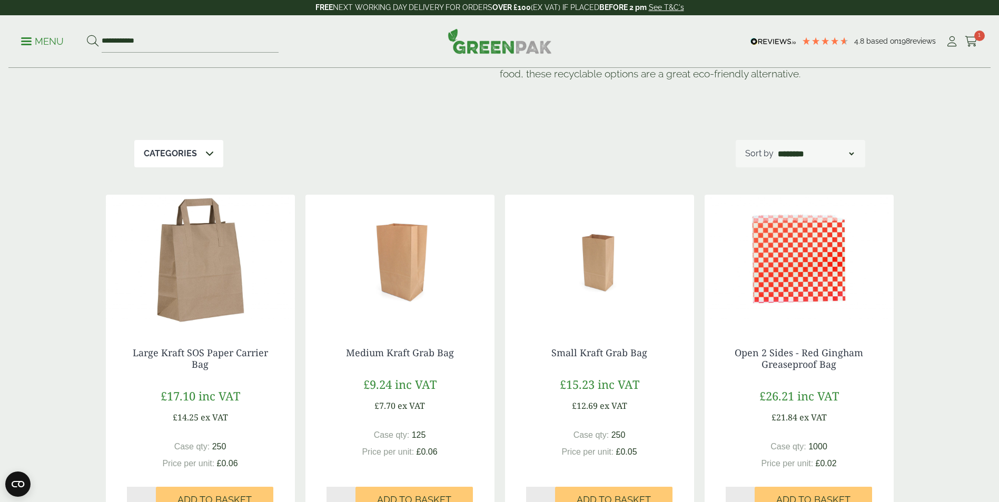
scroll to position [122, 0]
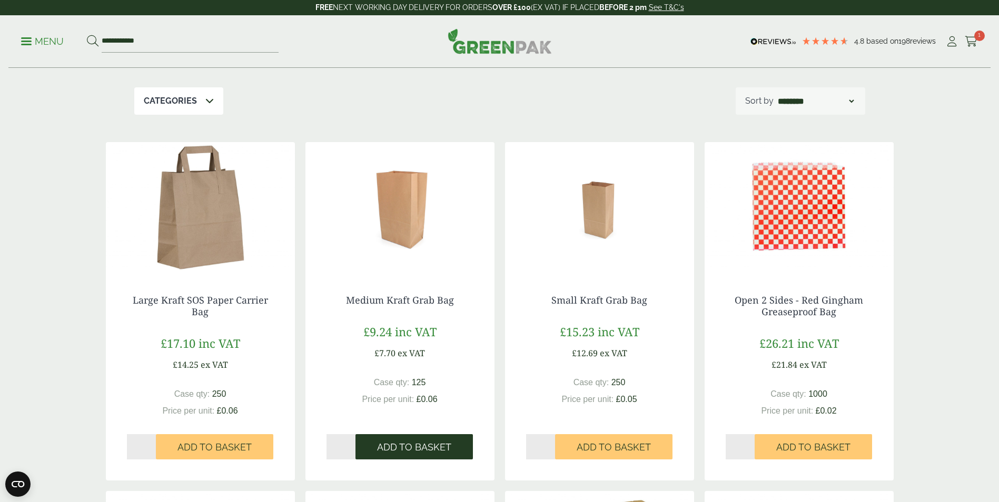
click at [421, 443] on span "Add to Basket" at bounding box center [414, 448] width 74 height 12
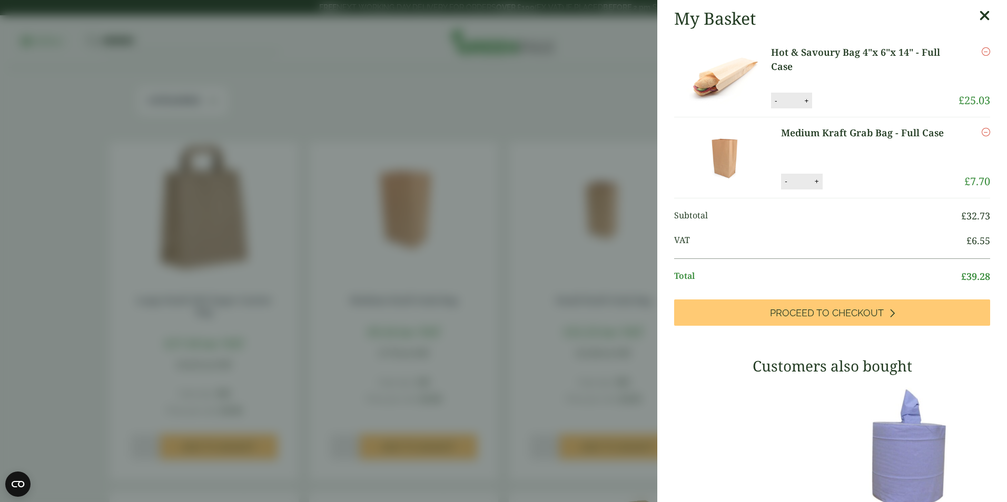
click at [479, 85] on aside "My Basket Hot & Savoury Bag 4"x 6"x 14" - Full Case Hot & Savoury Bag 4"x 6"x 1…" at bounding box center [503, 251] width 1007 height 502
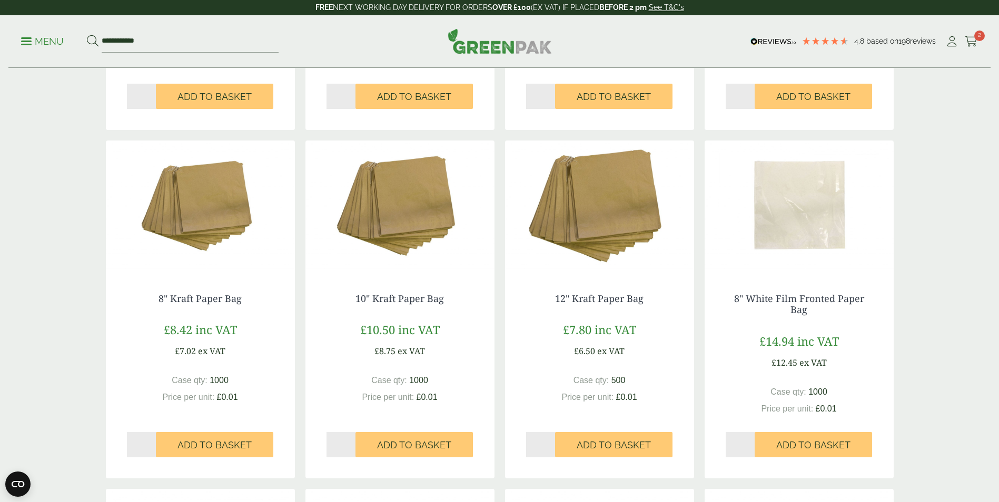
scroll to position [474, 0]
